Goal: Task Accomplishment & Management: Manage account settings

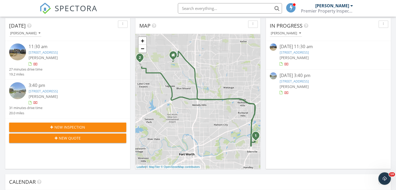
scroll to position [98, 0]
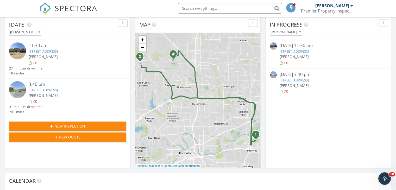
click at [58, 89] on link "2917 Brainerd Dr, Fort Worth, TX 76179" at bounding box center [43, 90] width 29 height 5
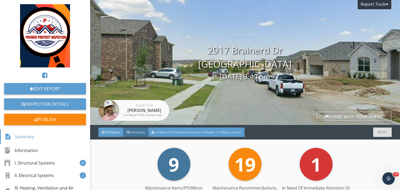
click at [224, 136] on div "In Need of Immediate Attention or Repair or Saftey Concern" at bounding box center [196, 132] width 96 height 9
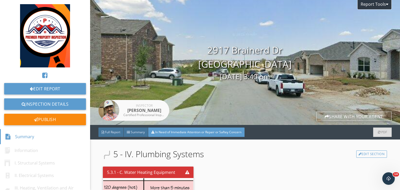
scroll to position [108, 0]
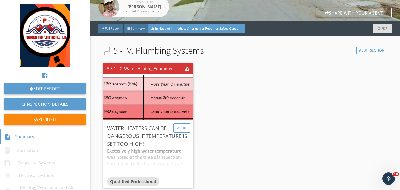
click at [182, 123] on div "Edit" at bounding box center [181, 127] width 17 height 9
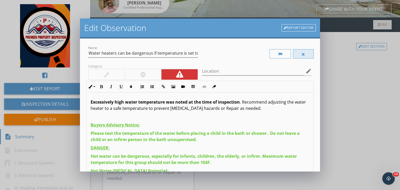
click at [296, 52] on div at bounding box center [303, 53] width 21 height 9
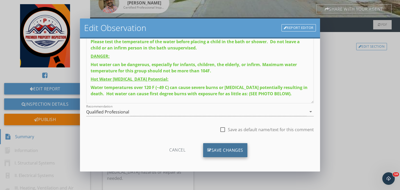
click at [224, 149] on div "Save Changes" at bounding box center [225, 150] width 44 height 14
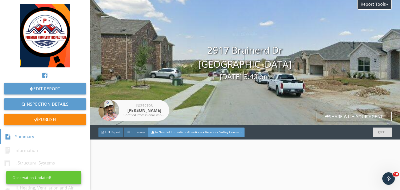
scroll to position [10, 0]
click at [112, 134] on span "Full Report" at bounding box center [112, 132] width 15 height 4
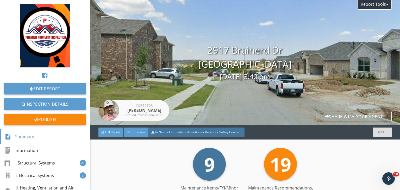
click at [142, 132] on span "Summary" at bounding box center [138, 132] width 14 height 4
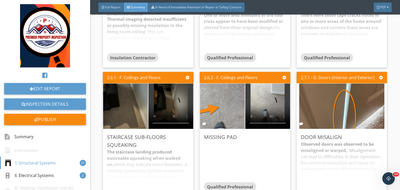
scroll to position [338, 0]
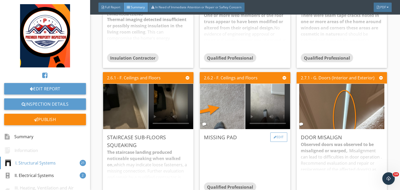
click at [278, 140] on div "Edit" at bounding box center [278, 137] width 17 height 9
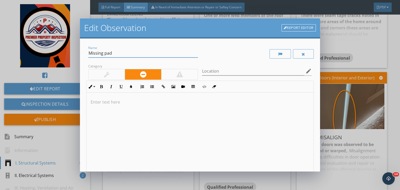
click at [104, 52] on input "Missing pad" at bounding box center [143, 53] width 110 height 9
click at [160, 108] on div at bounding box center [199, 134] width 227 height 83
click at [139, 52] on input "Missing carpet pad" at bounding box center [143, 53] width 110 height 9
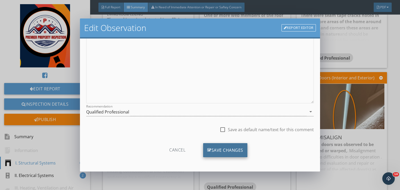
type input "Missing carpet pad 2nd bedroom"
click at [218, 148] on div "Save Changes" at bounding box center [225, 150] width 44 height 14
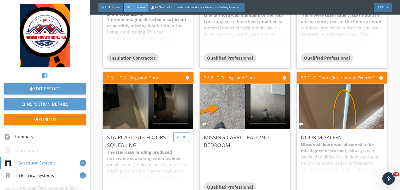
click at [182, 139] on div "Edit" at bounding box center [181, 137] width 17 height 9
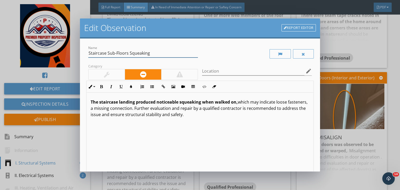
click at [99, 53] on input "Staircase Sub-Floors Squeaking" at bounding box center [143, 53] width 110 height 9
type input "media room Sub-Floors Squeaking"
click at [111, 101] on strong "The staircase landing produced noticeable squeaking when walked on," at bounding box center [164, 102] width 147 height 6
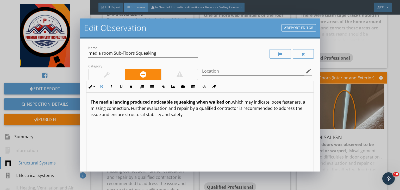
click at [123, 101] on strong "The media landing produced noticeable squeaking when walked on," at bounding box center [161, 102] width 141 height 6
click at [123, 101] on strong "The media produced noticeable squeaking when walked on," at bounding box center [153, 102] width 124 height 6
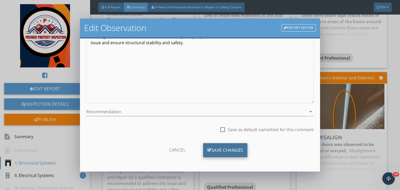
click at [219, 150] on div "Save Changes" at bounding box center [225, 150] width 44 height 14
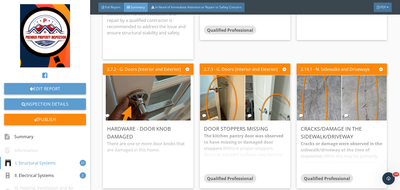
scroll to position [490, 0]
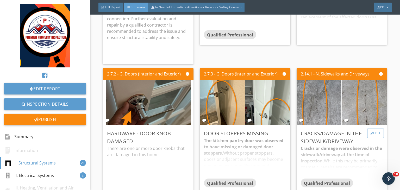
click at [370, 133] on div at bounding box center [371, 133] width 3 height 3
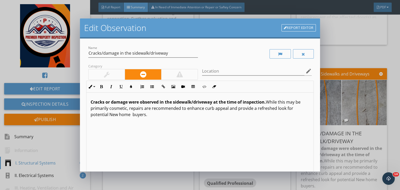
click at [114, 71] on div at bounding box center [107, 74] width 36 height 10
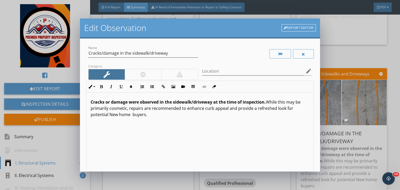
scroll to position [72, 0]
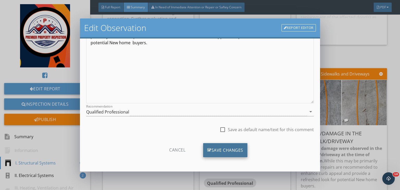
click at [233, 153] on div "Save Changes" at bounding box center [225, 150] width 44 height 14
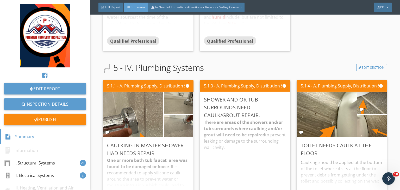
scroll to position [1204, 0]
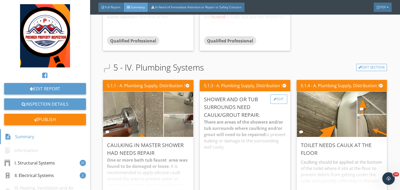
click at [278, 98] on div "Edit" at bounding box center [278, 99] width 17 height 9
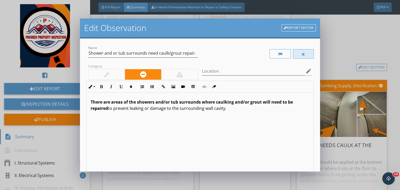
click at [299, 56] on div at bounding box center [303, 53] width 21 height 9
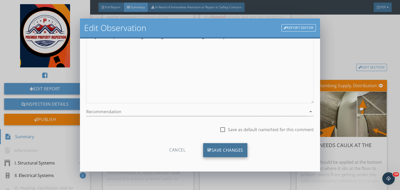
click at [234, 151] on div "Save Changes" at bounding box center [225, 150] width 44 height 14
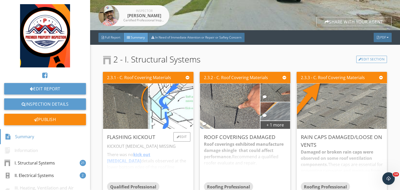
scroll to position [93, 0]
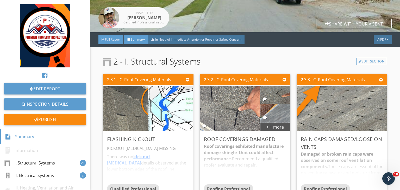
click at [114, 40] on span "Full Report" at bounding box center [112, 39] width 15 height 4
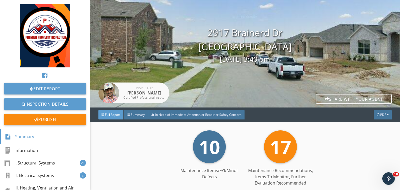
scroll to position [18, 0]
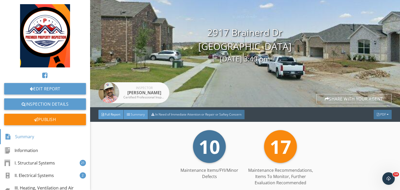
click at [139, 116] on span "Summary" at bounding box center [138, 114] width 14 height 4
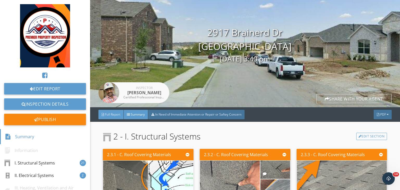
click at [111, 114] on span "Full Report" at bounding box center [112, 114] width 15 height 4
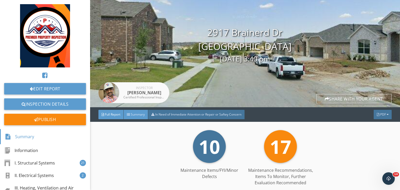
click at [137, 112] on span "Summary" at bounding box center [138, 114] width 14 height 4
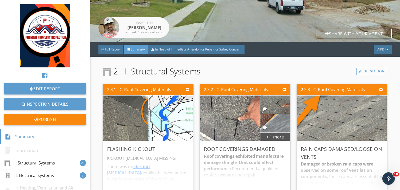
scroll to position [83, 0]
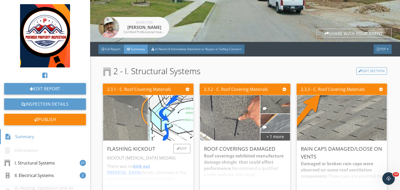
click at [133, 114] on img at bounding box center [126, 118] width 112 height 84
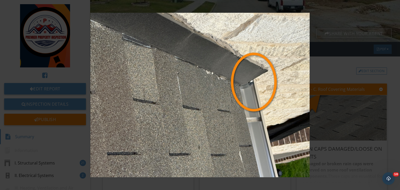
click at [355, 58] on img at bounding box center [200, 95] width 364 height 165
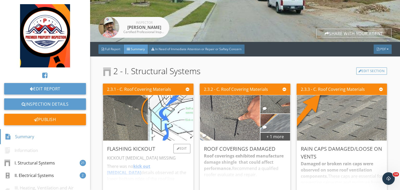
click at [162, 105] on img at bounding box center [170, 118] width 91 height 97
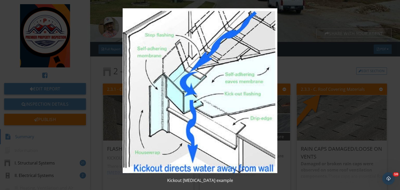
click at [286, 77] on img at bounding box center [200, 90] width 364 height 165
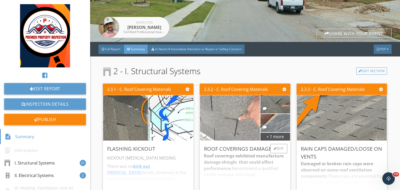
click at [227, 120] on img at bounding box center [229, 117] width 85 height 113
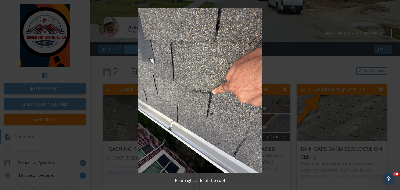
click at [297, 110] on img at bounding box center [200, 90] width 364 height 165
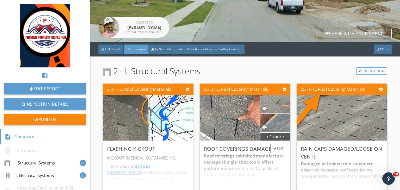
click at [266, 107] on img at bounding box center [275, 105] width 34 height 46
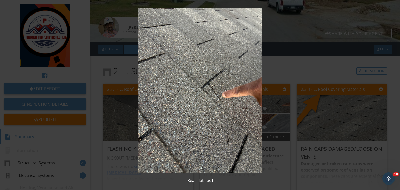
click at [297, 68] on img at bounding box center [200, 90] width 364 height 165
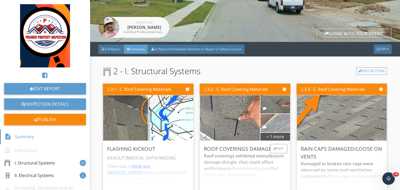
click at [264, 124] on img at bounding box center [275, 123] width 34 height 46
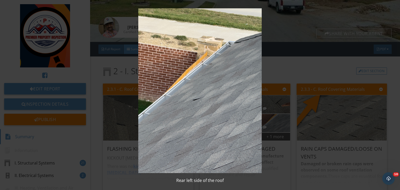
click at [310, 79] on img at bounding box center [200, 90] width 364 height 165
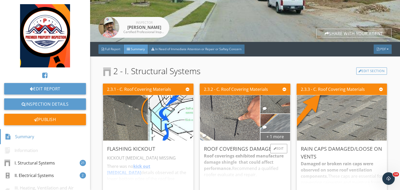
click at [262, 138] on div "+ 1 more" at bounding box center [274, 136] width 29 height 8
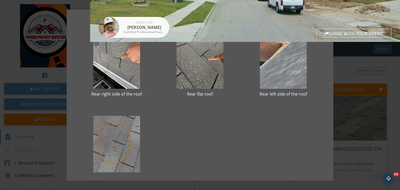
click at [108, 144] on div at bounding box center [116, 147] width 67 height 62
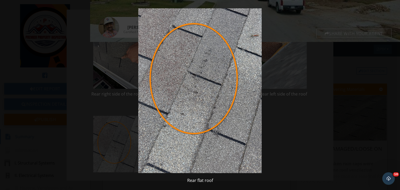
click at [301, 80] on img at bounding box center [200, 90] width 364 height 165
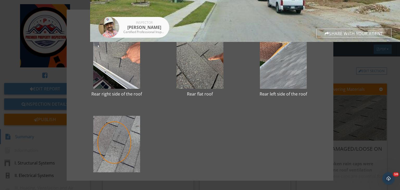
click at [348, 120] on div "Rear right side of the roof Rear flat roof Rear left side of the roof Rear flat…" at bounding box center [200, 95] width 400 height 190
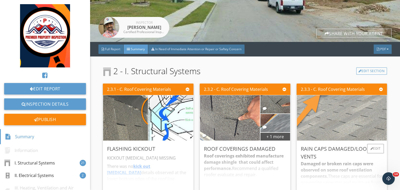
click at [312, 123] on img at bounding box center [341, 117] width 151 height 113
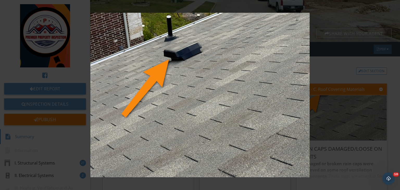
click at [337, 78] on img at bounding box center [200, 95] width 364 height 165
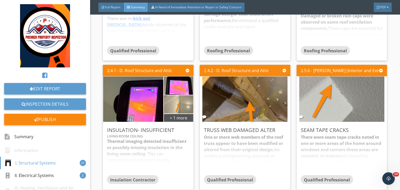
scroll to position [217, 0]
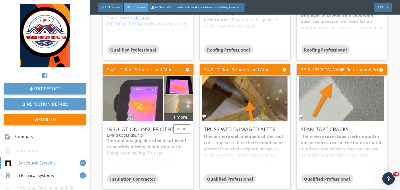
click at [139, 108] on img at bounding box center [133, 98] width 85 height 113
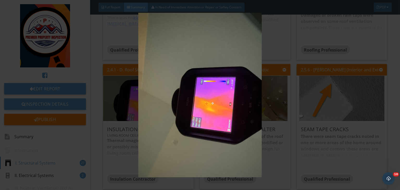
click at [216, 108] on img at bounding box center [200, 95] width 364 height 165
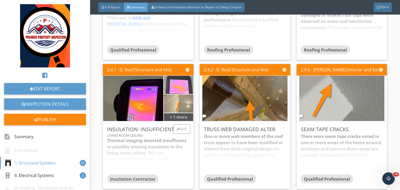
click at [173, 90] on img at bounding box center [178, 85] width 61 height 46
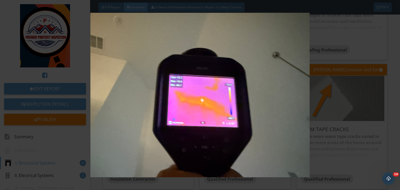
click at [400, 97] on div at bounding box center [200, 95] width 400 height 190
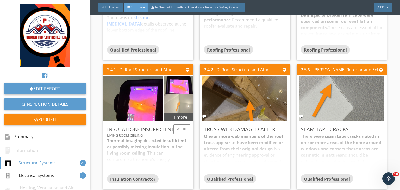
click at [171, 103] on img at bounding box center [178, 104] width 34 height 46
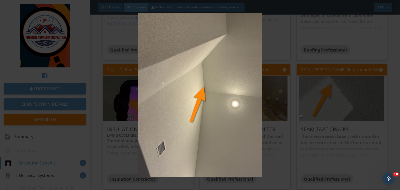
click at [286, 94] on img at bounding box center [200, 95] width 364 height 165
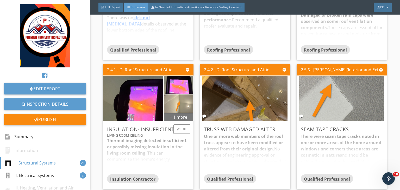
click at [180, 118] on div "+ 1 more" at bounding box center [178, 117] width 29 height 8
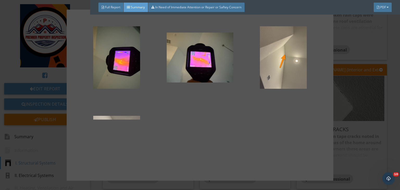
click at [222, 128] on div at bounding box center [200, 95] width 250 height 154
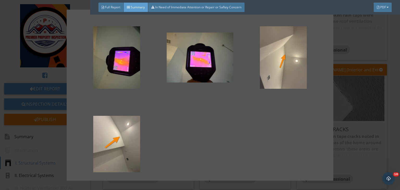
click at [341, 109] on div at bounding box center [200, 95] width 400 height 190
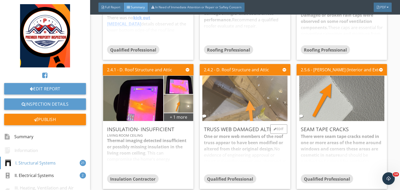
click at [232, 104] on img at bounding box center [244, 98] width 85 height 113
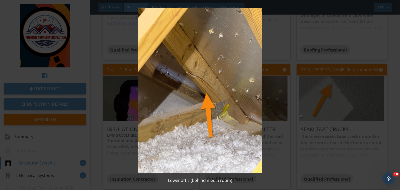
click at [317, 93] on img at bounding box center [200, 90] width 364 height 165
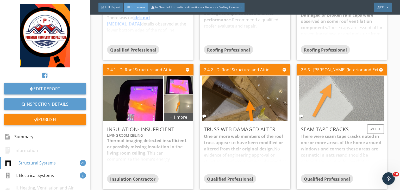
click at [319, 100] on img at bounding box center [341, 98] width 85 height 113
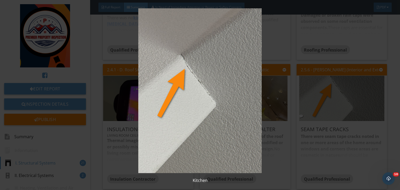
click at [300, 92] on img at bounding box center [200, 90] width 364 height 165
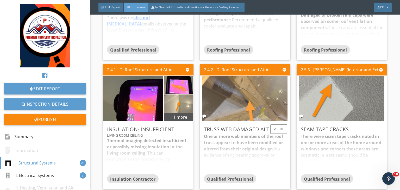
click at [202, 87] on img at bounding box center [244, 98] width 85 height 113
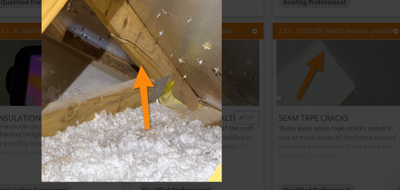
scroll to position [0, 0]
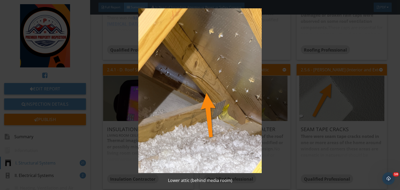
click at [303, 102] on img at bounding box center [200, 90] width 364 height 165
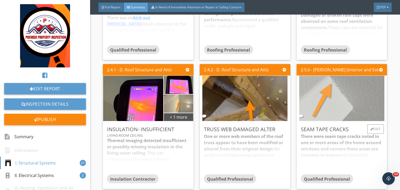
click at [324, 109] on img at bounding box center [341, 98] width 85 height 113
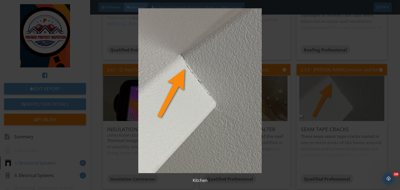
click at [360, 114] on img at bounding box center [200, 90] width 364 height 165
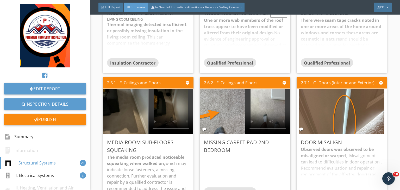
scroll to position [339, 0]
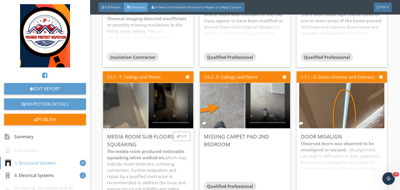
click at [108, 113] on img at bounding box center [125, 105] width 85 height 113
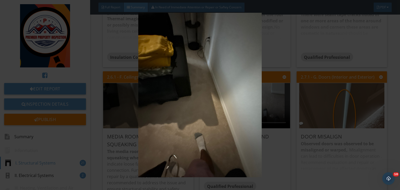
click at [274, 107] on img at bounding box center [200, 95] width 364 height 165
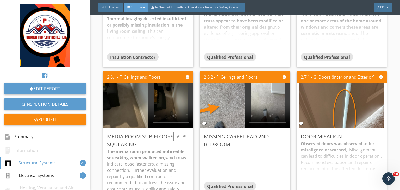
click at [163, 106] on video at bounding box center [170, 105] width 45 height 45
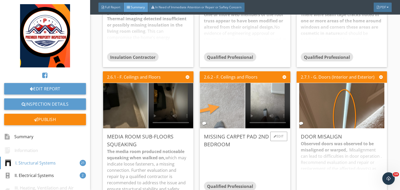
click at [205, 107] on img at bounding box center [222, 105] width 85 height 113
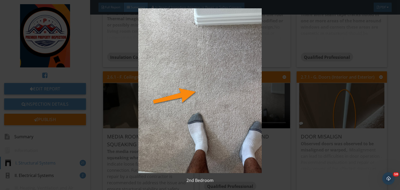
click at [287, 97] on img at bounding box center [200, 90] width 364 height 165
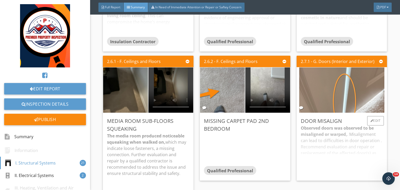
scroll to position [355, 0]
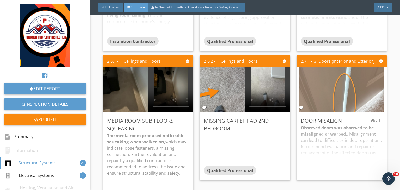
click at [324, 100] on img at bounding box center [341, 89] width 85 height 113
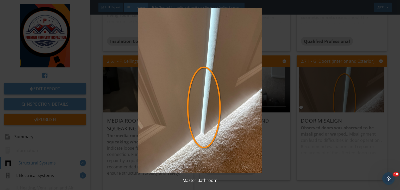
click at [291, 99] on img at bounding box center [200, 90] width 364 height 165
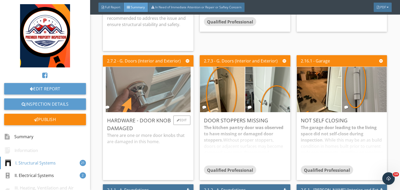
scroll to position [504, 0]
click at [137, 98] on img at bounding box center [148, 89] width 85 height 113
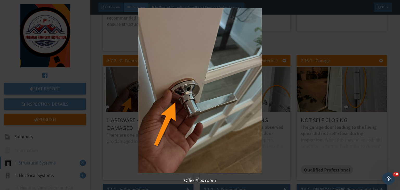
click at [249, 86] on img at bounding box center [200, 90] width 364 height 165
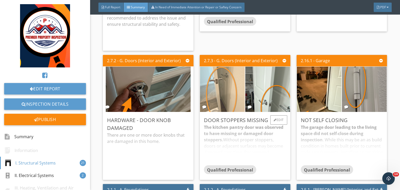
click at [225, 92] on img at bounding box center [222, 89] width 85 height 113
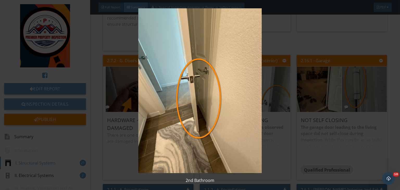
click at [285, 104] on img at bounding box center [200, 90] width 364 height 165
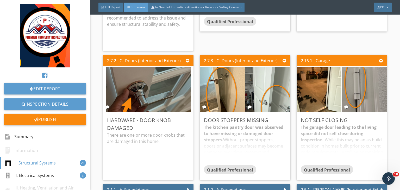
click at [274, 96] on img at bounding box center [267, 89] width 85 height 113
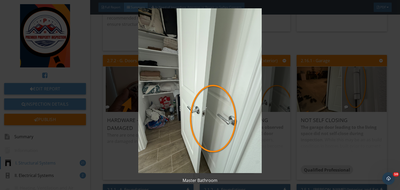
click at [290, 94] on img at bounding box center [200, 90] width 364 height 165
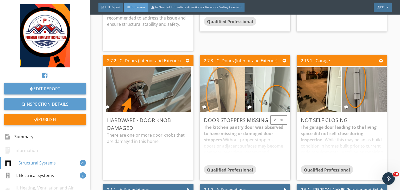
click at [220, 97] on img at bounding box center [222, 89] width 85 height 113
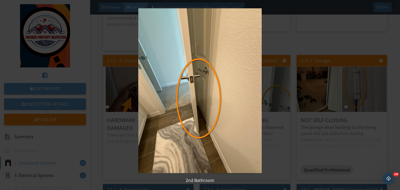
click at [298, 86] on img at bounding box center [200, 90] width 364 height 165
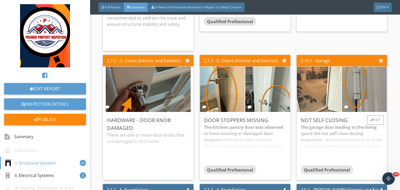
click at [304, 88] on img at bounding box center [318, 89] width 85 height 113
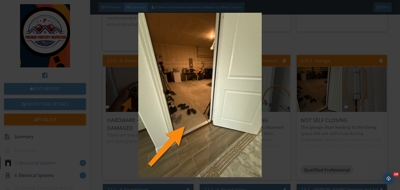
click at [369, 83] on img at bounding box center [200, 95] width 364 height 165
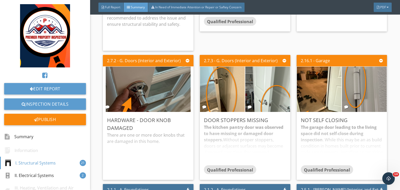
click at [362, 84] on img at bounding box center [364, 89] width 85 height 113
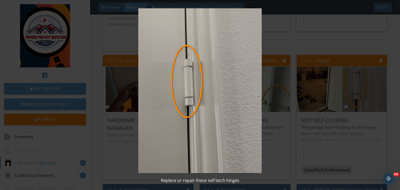
click at [302, 85] on img at bounding box center [200, 90] width 364 height 165
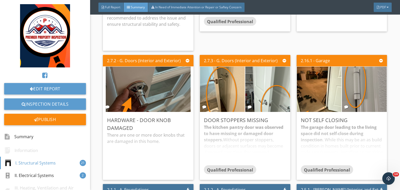
click at [302, 85] on img at bounding box center [318, 89] width 85 height 113
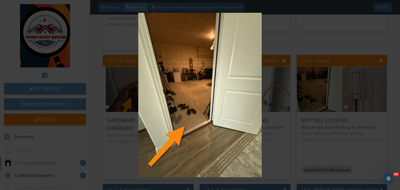
click at [320, 89] on img at bounding box center [200, 95] width 364 height 165
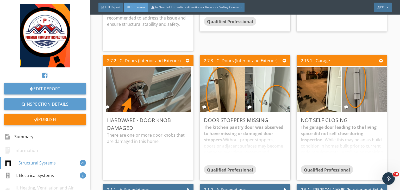
click at [334, 92] on img at bounding box center [318, 89] width 85 height 113
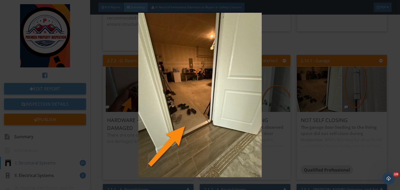
click at [346, 93] on img at bounding box center [200, 95] width 364 height 165
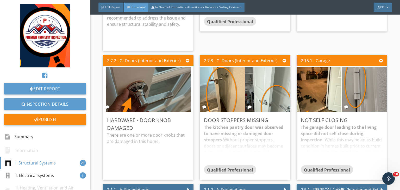
click at [346, 93] on img at bounding box center [364, 89] width 85 height 113
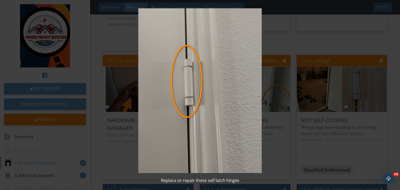
click at [312, 99] on img at bounding box center [200, 90] width 364 height 165
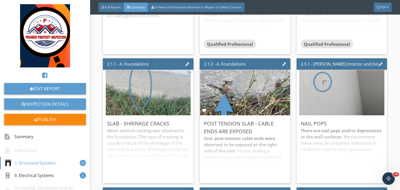
scroll to position [644, 0]
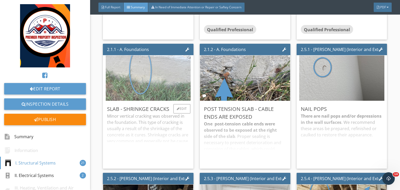
click at [143, 78] on img at bounding box center [148, 77] width 85 height 113
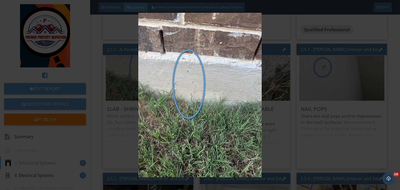
click at [276, 83] on img at bounding box center [200, 95] width 364 height 165
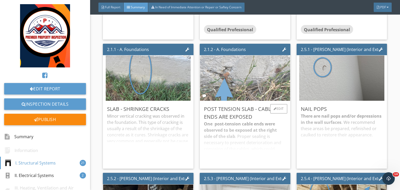
click at [213, 83] on img at bounding box center [244, 77] width 151 height 113
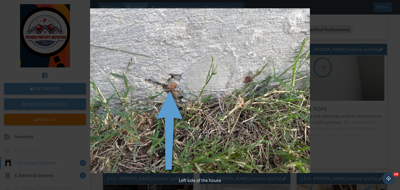
click at [314, 98] on img at bounding box center [200, 90] width 364 height 165
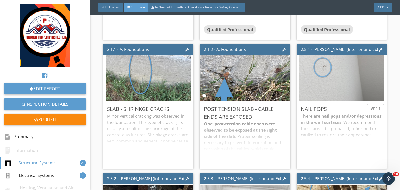
click at [312, 85] on img at bounding box center [341, 77] width 85 height 113
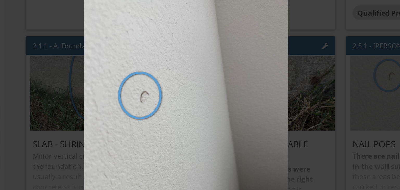
scroll to position [0, 0]
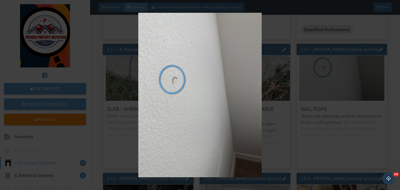
click at [286, 92] on img at bounding box center [200, 95] width 364 height 165
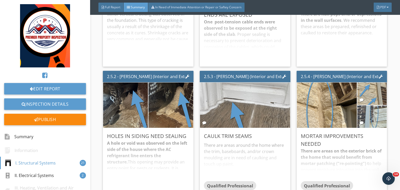
scroll to position [752, 0]
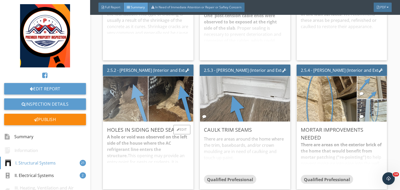
click at [130, 95] on img at bounding box center [125, 98] width 85 height 113
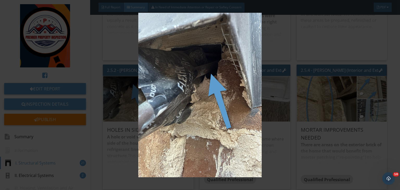
click at [283, 79] on img at bounding box center [200, 95] width 364 height 165
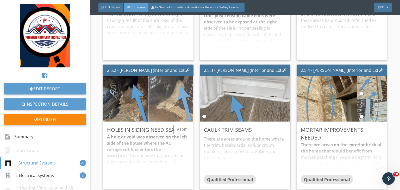
click at [172, 98] on img at bounding box center [170, 98] width 85 height 113
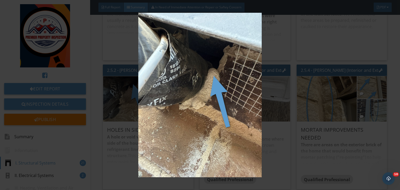
click at [294, 84] on img at bounding box center [200, 95] width 364 height 165
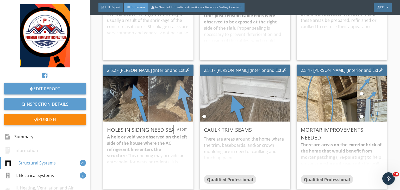
click at [181, 97] on img at bounding box center [170, 98] width 85 height 113
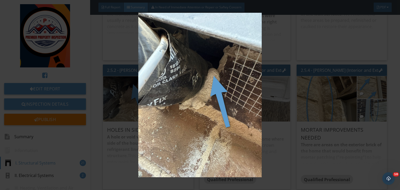
click at [288, 81] on img at bounding box center [200, 95] width 364 height 165
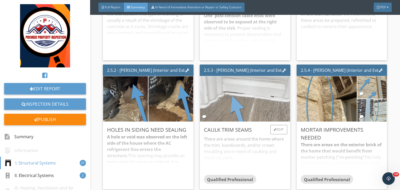
click at [237, 95] on img at bounding box center [244, 98] width 151 height 113
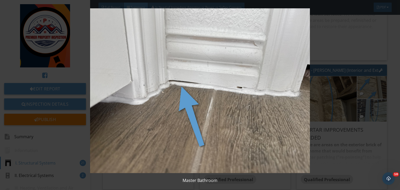
click at [304, 115] on img at bounding box center [200, 90] width 364 height 165
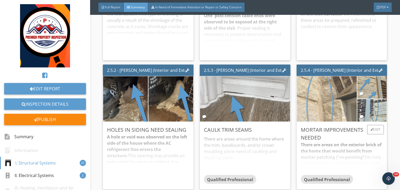
click at [320, 101] on img at bounding box center [326, 98] width 85 height 113
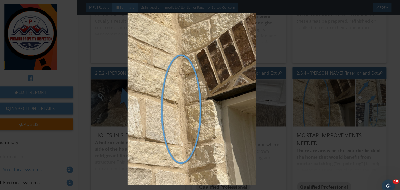
scroll to position [0, 0]
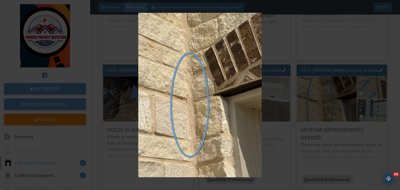
click at [291, 103] on img at bounding box center [200, 95] width 364 height 165
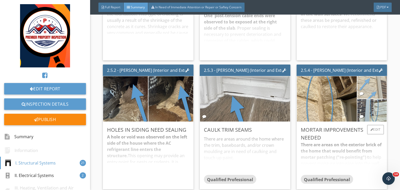
click at [364, 89] on img at bounding box center [372, 87] width 42 height 56
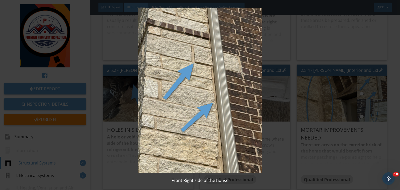
click at [313, 92] on img at bounding box center [200, 90] width 364 height 165
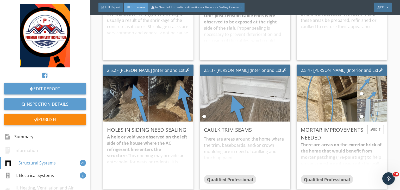
click at [367, 114] on img at bounding box center [372, 110] width 42 height 56
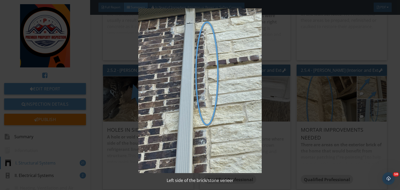
click at [318, 87] on img at bounding box center [200, 90] width 364 height 165
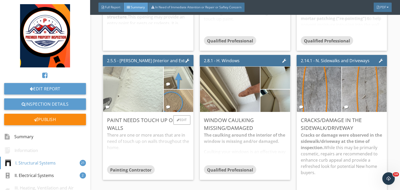
scroll to position [891, 0]
click at [152, 96] on img at bounding box center [133, 89] width 150 height 113
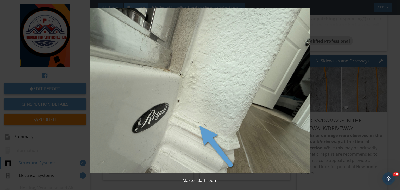
click at [256, 125] on img at bounding box center [200, 90] width 364 height 165
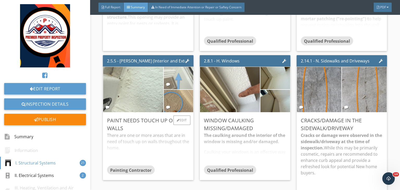
click at [169, 75] on img at bounding box center [179, 77] width 74 height 55
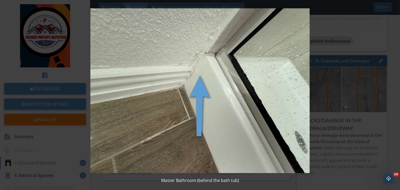
click at [264, 110] on img at bounding box center [200, 90] width 364 height 165
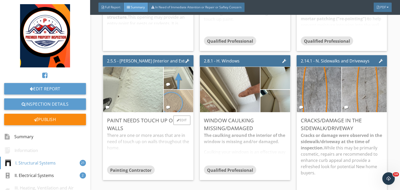
click at [175, 106] on img at bounding box center [179, 100] width 74 height 55
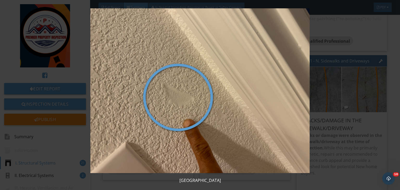
click at [259, 118] on img at bounding box center [200, 90] width 364 height 165
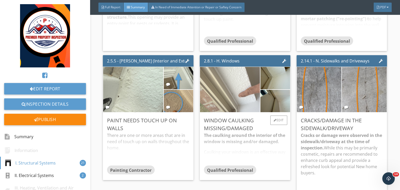
click at [223, 96] on img at bounding box center [229, 89] width 85 height 113
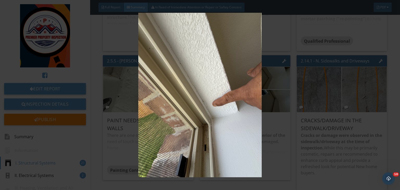
click at [289, 93] on img at bounding box center [200, 95] width 364 height 165
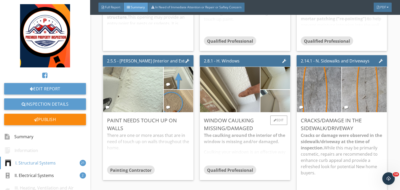
click at [273, 99] on img at bounding box center [275, 101] width 42 height 56
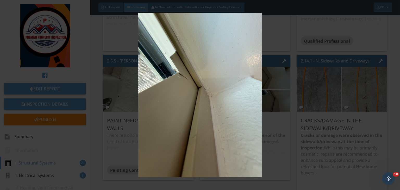
click at [274, 115] on img at bounding box center [200, 95] width 364 height 165
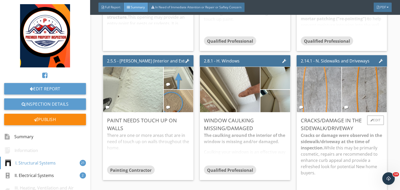
click at [318, 93] on img at bounding box center [318, 89] width 85 height 113
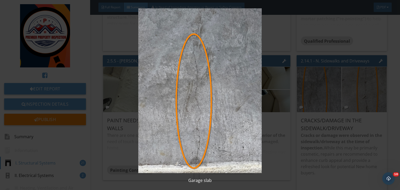
click at [274, 84] on img at bounding box center [200, 90] width 364 height 165
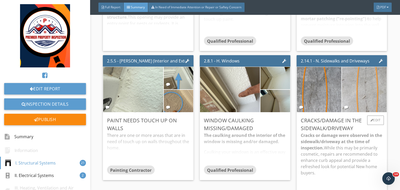
click at [358, 94] on img at bounding box center [364, 89] width 85 height 113
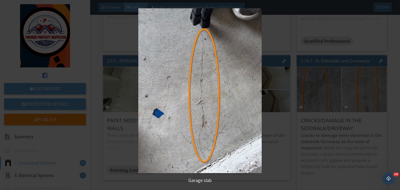
click at [316, 104] on img at bounding box center [200, 90] width 364 height 165
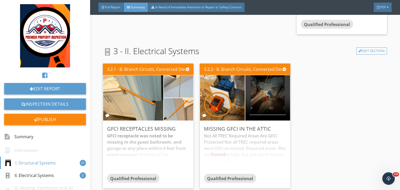
scroll to position [1084, 0]
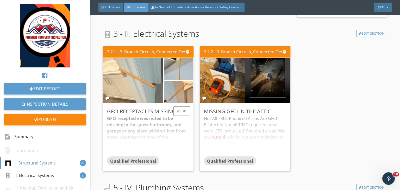
click at [144, 86] on img at bounding box center [133, 80] width 150 height 112
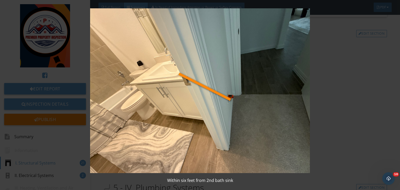
click at [349, 96] on img at bounding box center [200, 90] width 364 height 165
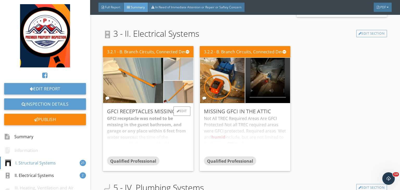
click at [188, 73] on img at bounding box center [179, 69] width 42 height 56
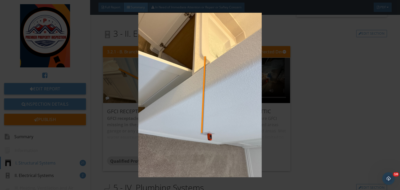
click at [261, 112] on img at bounding box center [200, 95] width 364 height 165
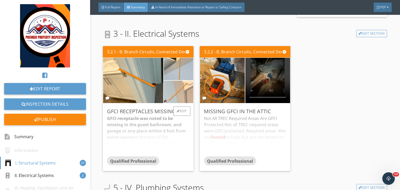
click at [177, 95] on img at bounding box center [179, 91] width 74 height 55
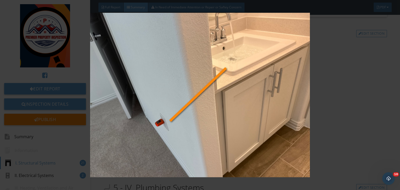
click at [316, 102] on img at bounding box center [200, 95] width 364 height 165
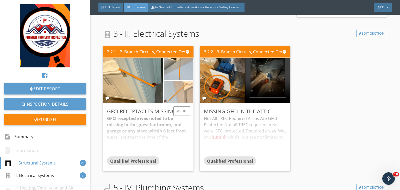
click at [173, 93] on img at bounding box center [179, 91] width 74 height 55
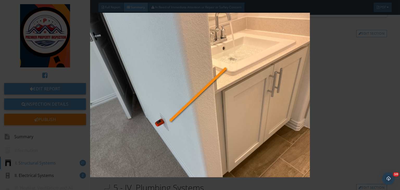
click at [317, 98] on img at bounding box center [200, 95] width 364 height 165
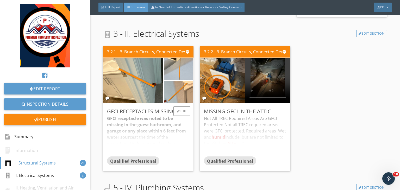
click at [174, 117] on div "GFCI receptacle was noted to be missing in the guest bathroom, and garage or an…" at bounding box center [148, 135] width 82 height 41
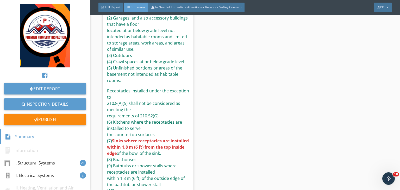
scroll to position [1291, 0]
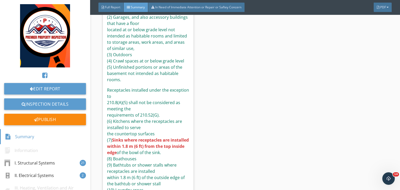
click at [217, 137] on div "3.2.2 - B. Branch Circuits, Connected Devices, and Fixtures Missing GFCI in the…" at bounding box center [245, 79] width 95 height 485
click at [227, 95] on div "3.2.2 - B. Branch Circuits, Connected Devices, and Fixtures Missing GFCI in the…" at bounding box center [245, 79] width 95 height 485
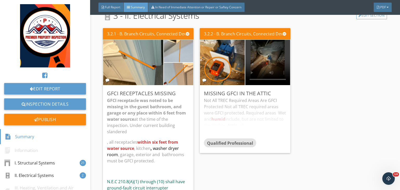
scroll to position [1099, 0]
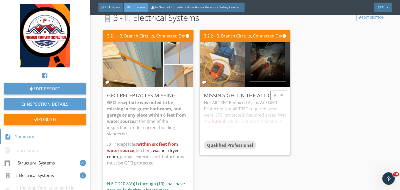
click at [217, 75] on img at bounding box center [222, 64] width 85 height 113
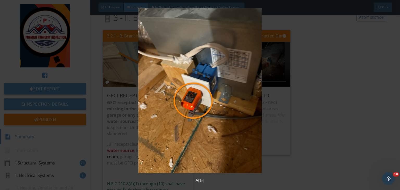
click at [295, 75] on img at bounding box center [200, 90] width 364 height 165
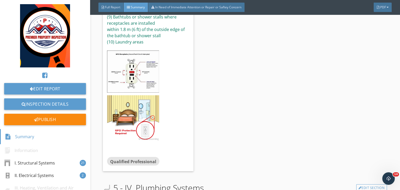
scroll to position [1426, 0]
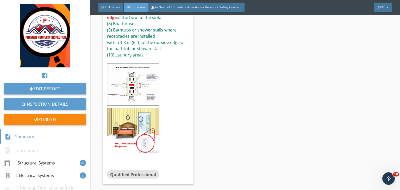
click at [138, 84] on img at bounding box center [133, 85] width 52 height 42
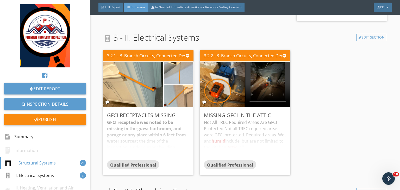
scroll to position [1082, 0]
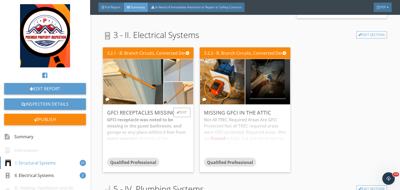
click at [179, 107] on div "GFCI receptacles missing GFCI receptacle was noted to be missing in the guest b…" at bounding box center [148, 139] width 91 height 68
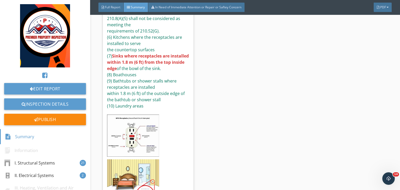
scroll to position [1386, 0]
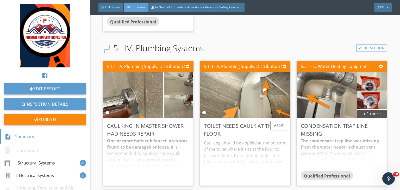
scroll to position [1579, 0]
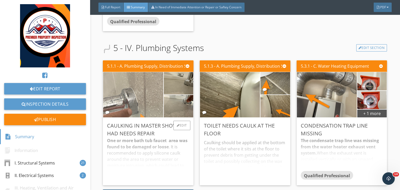
click at [146, 101] on img at bounding box center [133, 94] width 85 height 113
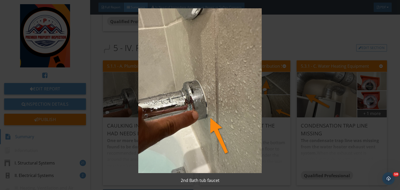
click at [304, 93] on img at bounding box center [200, 90] width 364 height 165
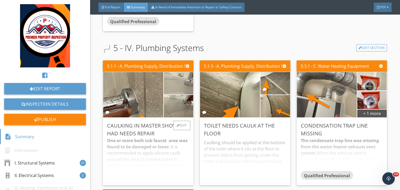
click at [173, 87] on img at bounding box center [179, 83] width 42 height 56
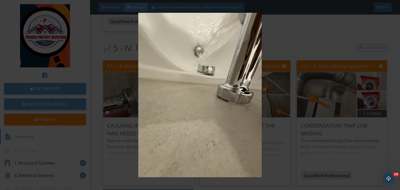
click at [301, 100] on img at bounding box center [200, 95] width 364 height 165
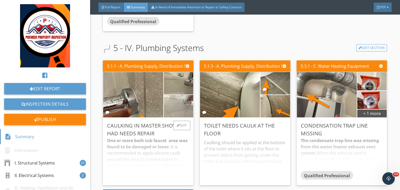
click at [173, 110] on img at bounding box center [179, 106] width 42 height 56
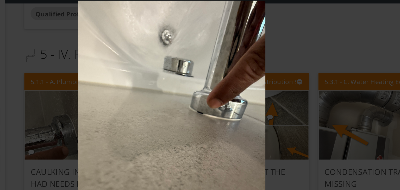
click at [289, 82] on img at bounding box center [200, 95] width 364 height 165
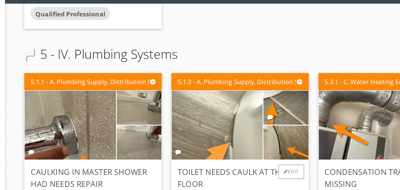
click at [223, 89] on img at bounding box center [229, 94] width 85 height 113
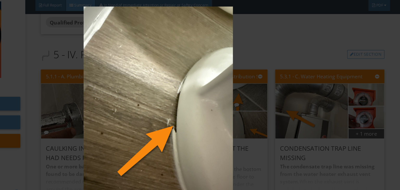
click at [303, 83] on img at bounding box center [200, 90] width 364 height 165
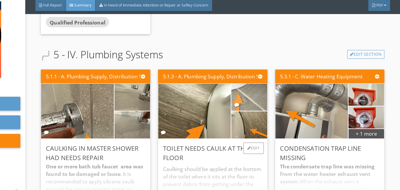
click at [266, 85] on img at bounding box center [275, 83] width 74 height 55
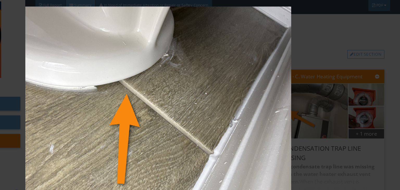
click at [332, 90] on img at bounding box center [200, 90] width 364 height 165
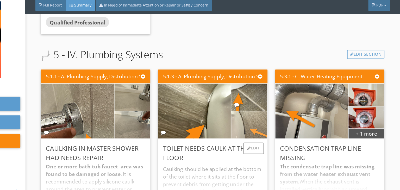
click at [269, 109] on img at bounding box center [275, 106] width 42 height 56
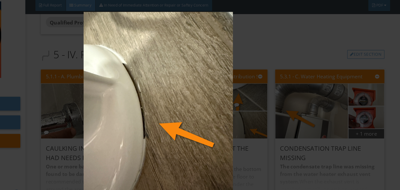
click at [303, 95] on img at bounding box center [200, 95] width 364 height 165
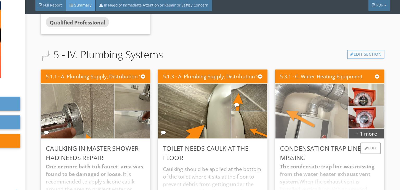
click at [303, 78] on img at bounding box center [326, 94] width 85 height 113
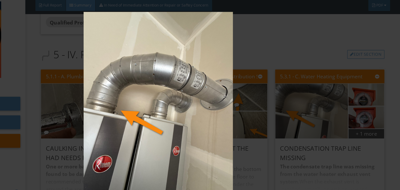
click at [299, 85] on img at bounding box center [200, 95] width 364 height 165
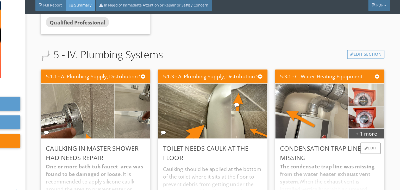
click at [363, 86] on img at bounding box center [372, 82] width 34 height 46
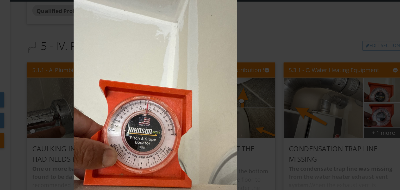
scroll to position [0, 0]
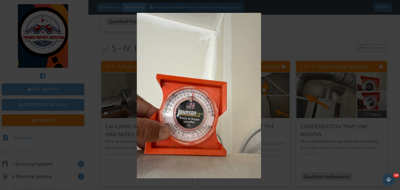
click at [301, 89] on img at bounding box center [200, 95] width 364 height 165
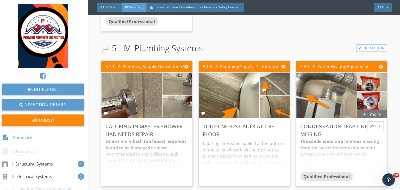
click at [360, 114] on div "+ 1 more" at bounding box center [371, 113] width 29 height 8
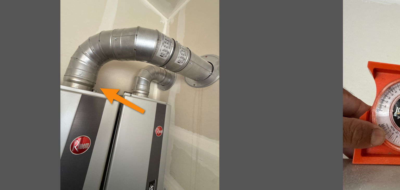
click at [150, 66] on div at bounding box center [116, 63] width 83 height 90
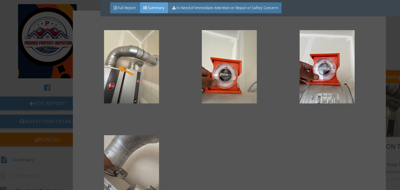
click at [98, 140] on div at bounding box center [116, 147] width 67 height 62
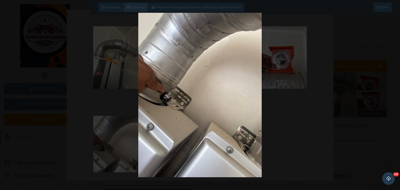
click at [349, 97] on img at bounding box center [200, 95] width 364 height 165
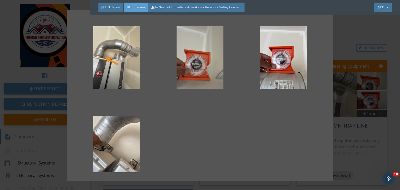
click at [202, 68] on div at bounding box center [200, 57] width 67 height 62
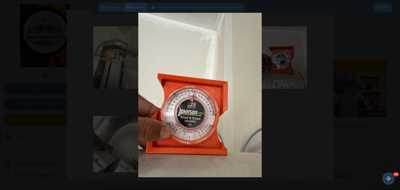
click at [351, 106] on img at bounding box center [200, 95] width 364 height 165
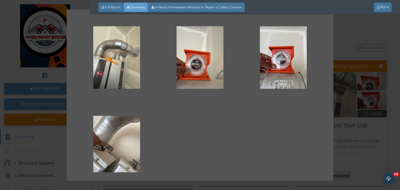
click at [340, 111] on div at bounding box center [200, 95] width 400 height 190
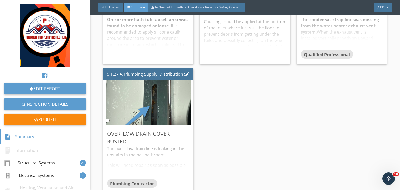
scroll to position [1710, 0]
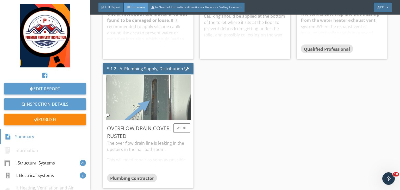
click at [163, 93] on img at bounding box center [148, 97] width 85 height 113
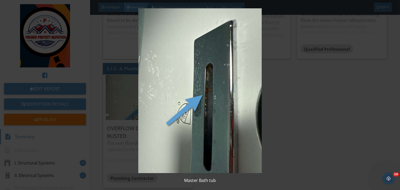
click at [314, 89] on img at bounding box center [200, 90] width 364 height 165
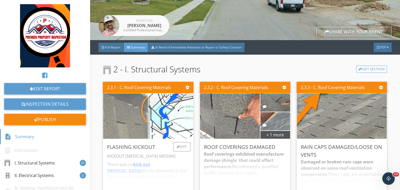
scroll to position [80, 0]
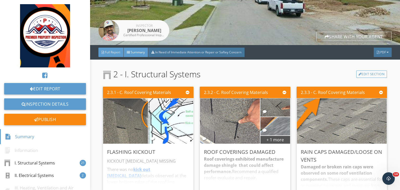
click at [108, 52] on span "Full Report" at bounding box center [112, 52] width 15 height 4
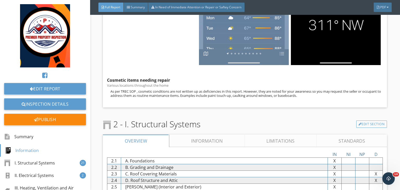
scroll to position [426, 0]
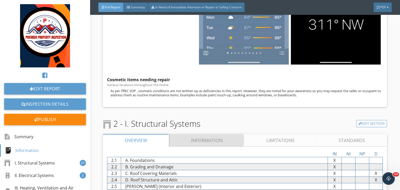
click at [204, 134] on link "Information" at bounding box center [206, 140] width 75 height 12
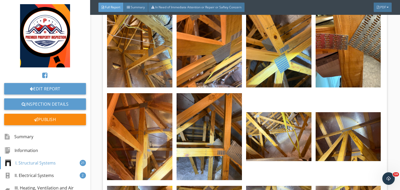
scroll to position [4232, 0]
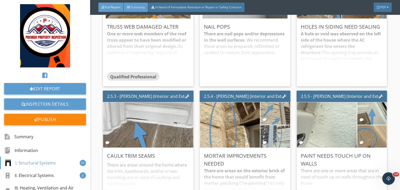
click at [135, 6] on span "Summary" at bounding box center [138, 7] width 14 height 4
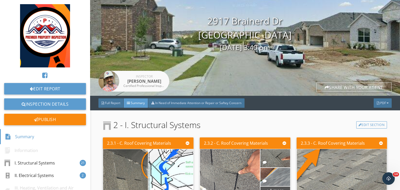
scroll to position [28, 0]
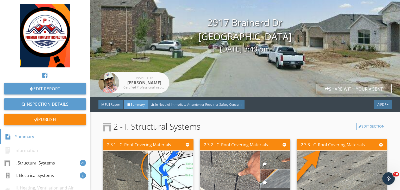
click at [342, 90] on div "Share with your agent" at bounding box center [353, 88] width 75 height 9
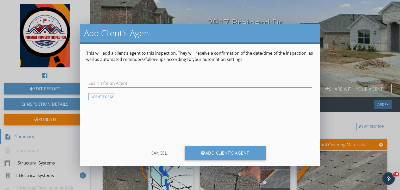
click at [199, 81] on input "text" at bounding box center [199, 83] width 223 height 9
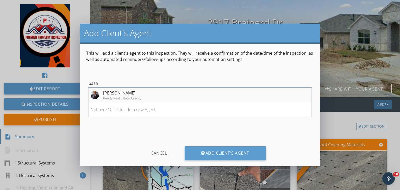
type input "basa"
click at [116, 91] on div "Basanta Giri" at bounding box center [122, 93] width 38 height 6
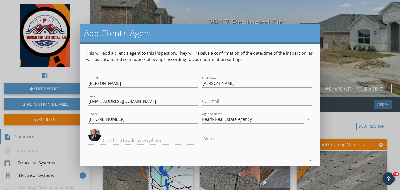
scroll to position [38, 0]
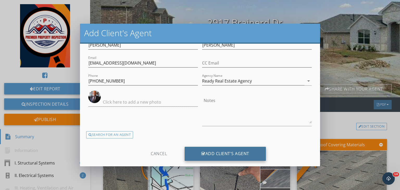
click at [221, 156] on div "Add Client's Agent" at bounding box center [225, 154] width 81 height 14
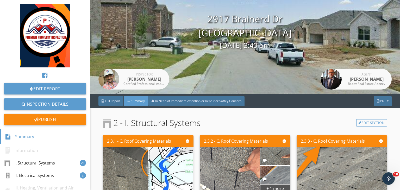
scroll to position [0, 0]
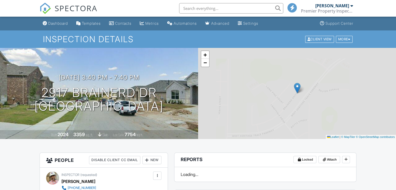
click at [197, 11] on input "text" at bounding box center [231, 8] width 104 height 10
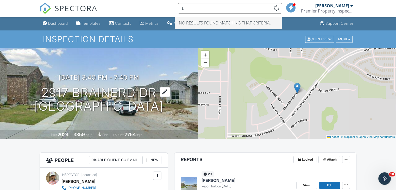
click at [85, 101] on h1 "2917 Brainerd Dr Fort Worth, TX 76179" at bounding box center [98, 100] width 129 height 28
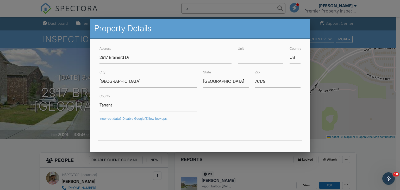
click at [219, 4] on div at bounding box center [200, 93] width 400 height 238
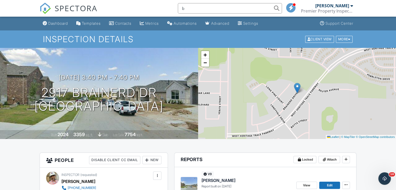
click at [219, 4] on input "b" at bounding box center [230, 8] width 104 height 10
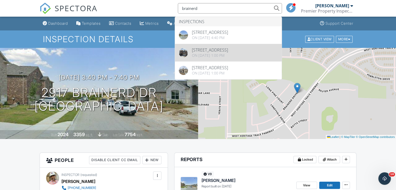
type input "brainerd"
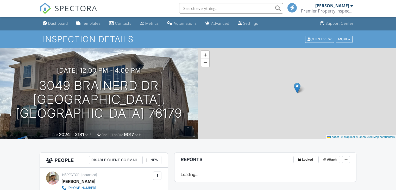
scroll to position [42, 0]
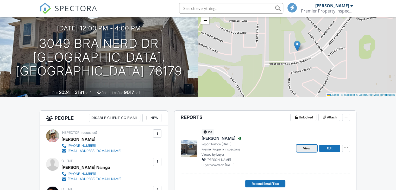
click at [300, 145] on link "View" at bounding box center [306, 148] width 21 height 7
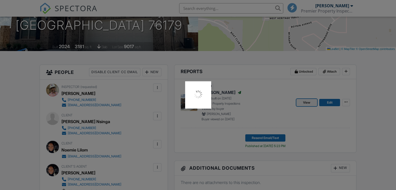
scroll to position [0, 0]
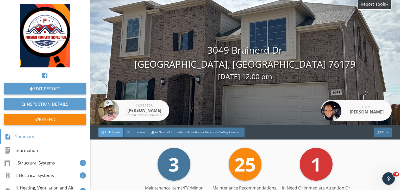
scroll to position [45, 0]
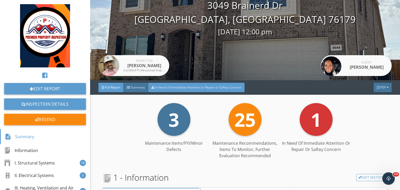
click at [175, 90] on div "In Need of Immediate Attention or Repair or Saftey Concern" at bounding box center [196, 87] width 96 height 9
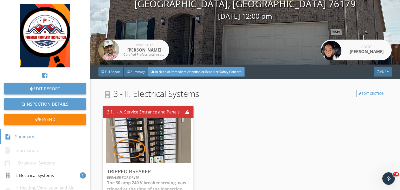
scroll to position [52, 0]
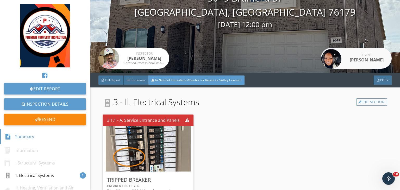
click at [135, 68] on link "Inspector [PERSON_NAME] Certified Professional Inspector TREC LIC # 25594" at bounding box center [133, 58] width 71 height 21
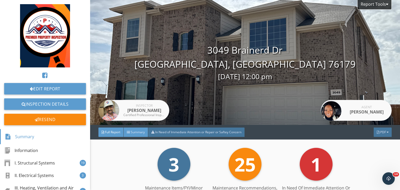
click at [138, 134] on span "Summary" at bounding box center [138, 132] width 14 height 4
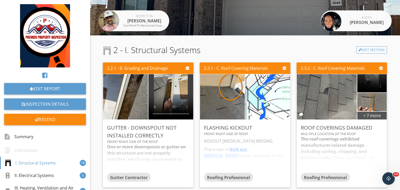
scroll to position [142, 0]
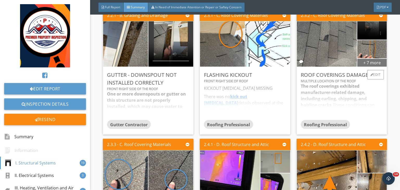
click at [368, 64] on div "+ 7 more" at bounding box center [371, 62] width 29 height 8
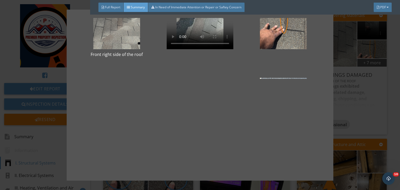
scroll to position [0, 0]
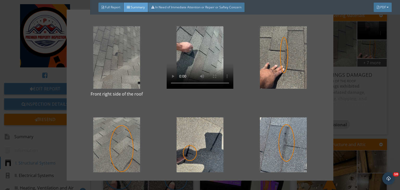
click at [111, 61] on div at bounding box center [116, 57] width 67 height 62
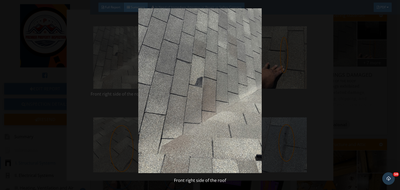
click at [279, 87] on img at bounding box center [200, 90] width 364 height 165
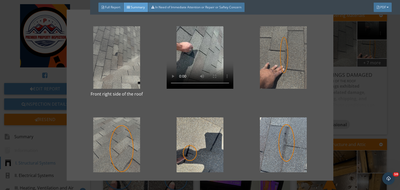
click at [267, 61] on div at bounding box center [283, 57] width 67 height 62
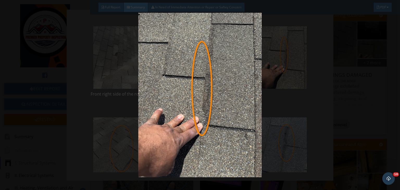
click at [280, 91] on img at bounding box center [200, 95] width 364 height 165
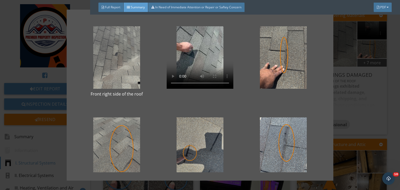
click at [191, 132] on div at bounding box center [200, 148] width 67 height 62
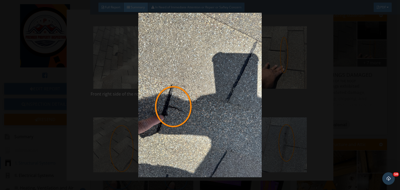
click at [294, 116] on img at bounding box center [200, 95] width 364 height 165
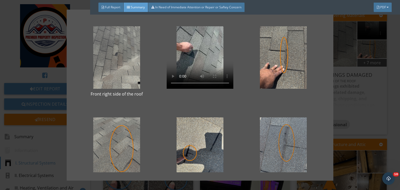
click at [271, 142] on div at bounding box center [283, 148] width 67 height 62
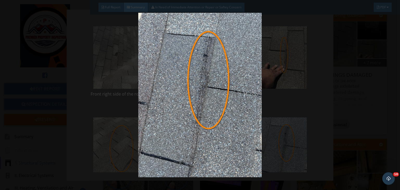
click at [341, 138] on img at bounding box center [200, 95] width 364 height 165
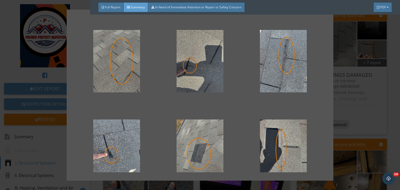
scroll to position [103, 0]
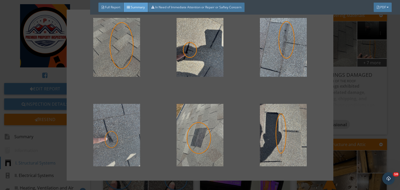
click at [112, 130] on div at bounding box center [116, 135] width 67 height 62
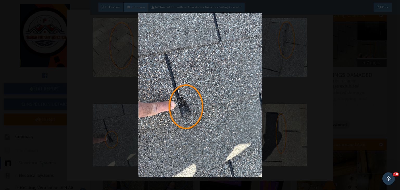
click at [308, 83] on img at bounding box center [200, 95] width 364 height 165
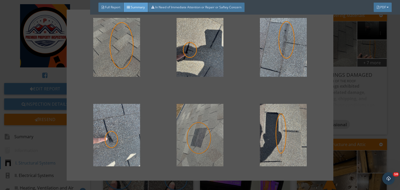
click at [207, 128] on div at bounding box center [200, 135] width 67 height 62
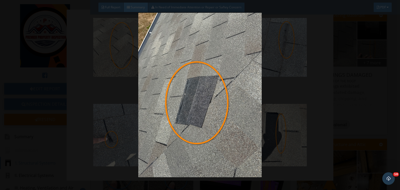
click at [304, 106] on img at bounding box center [200, 95] width 364 height 165
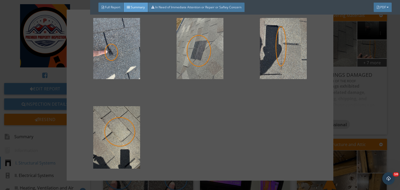
scroll to position [196, 0]
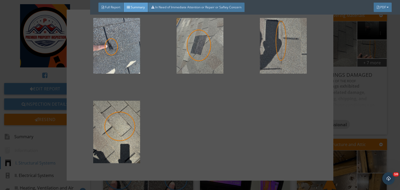
click at [273, 59] on div at bounding box center [283, 42] width 67 height 62
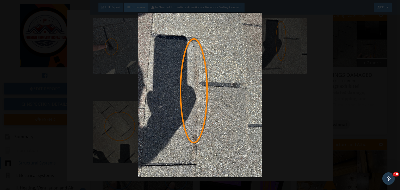
click at [294, 103] on img at bounding box center [200, 95] width 364 height 165
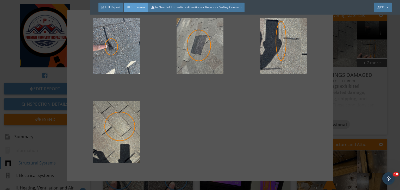
scroll to position [205, 0]
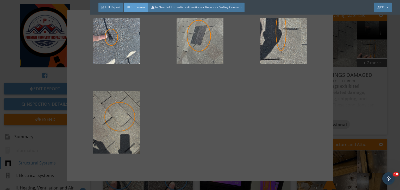
click at [117, 109] on div at bounding box center [116, 122] width 67 height 62
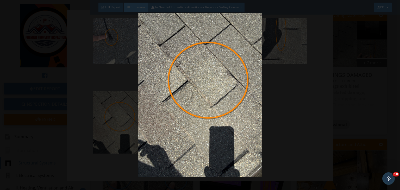
click at [291, 93] on img at bounding box center [200, 95] width 364 height 165
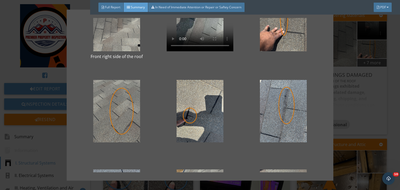
scroll to position [0, 0]
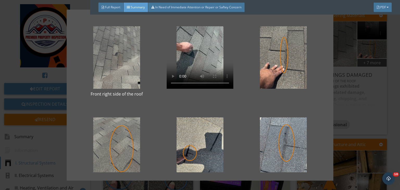
click at [375, 88] on div "Front right side of the roof" at bounding box center [200, 95] width 400 height 190
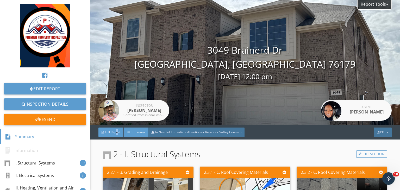
drag, startPoint x: 257, startPoint y: 54, endPoint x: 118, endPoint y: 129, distance: 158.7
click at [118, 129] on div "Full Report" at bounding box center [110, 132] width 25 height 9
